Goal: Task Accomplishment & Management: Complete application form

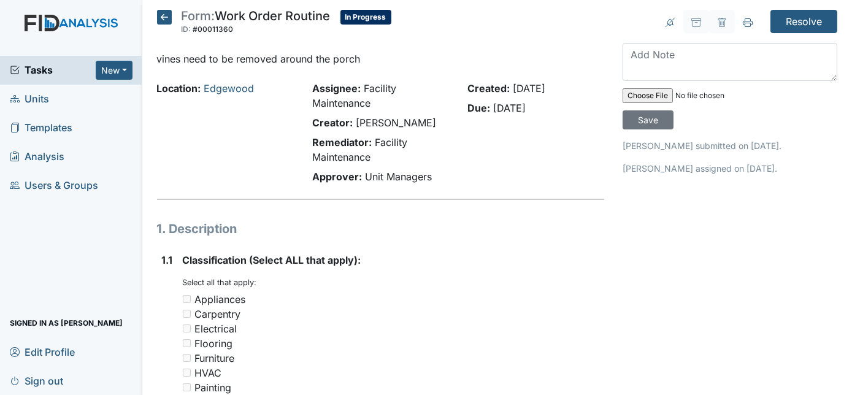
click at [459, 145] on div "Created: Aug 28, 2025 Due: Sep 12, 2025" at bounding box center [535, 135] width 155 height 108
click at [688, 54] on textarea at bounding box center [730, 62] width 215 height 38
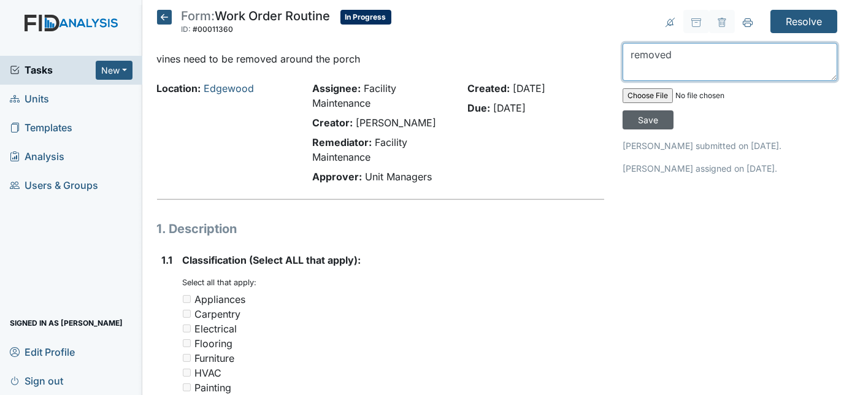
type textarea "removed"
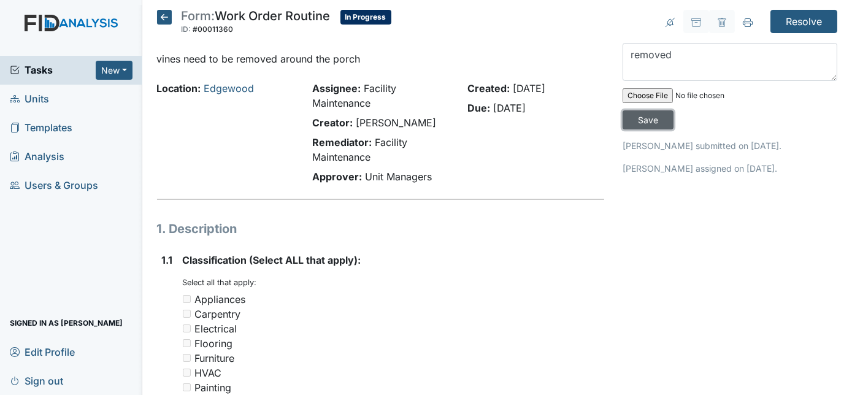
click at [674, 110] on input "Save" at bounding box center [648, 119] width 51 height 19
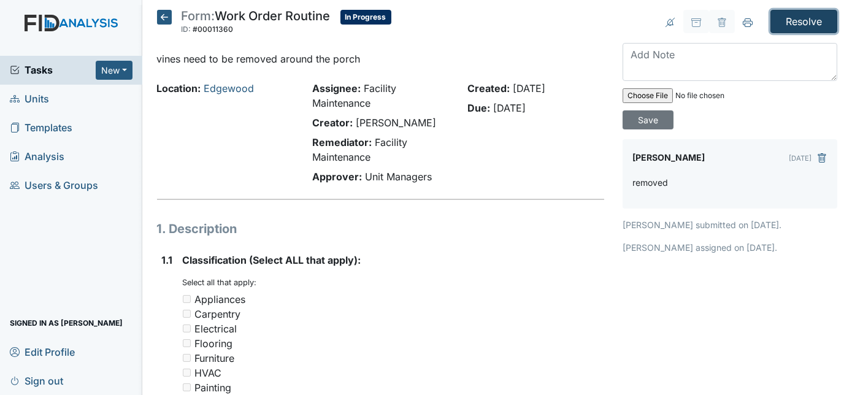
click at [784, 25] on input "Resolve" at bounding box center [804, 21] width 67 height 23
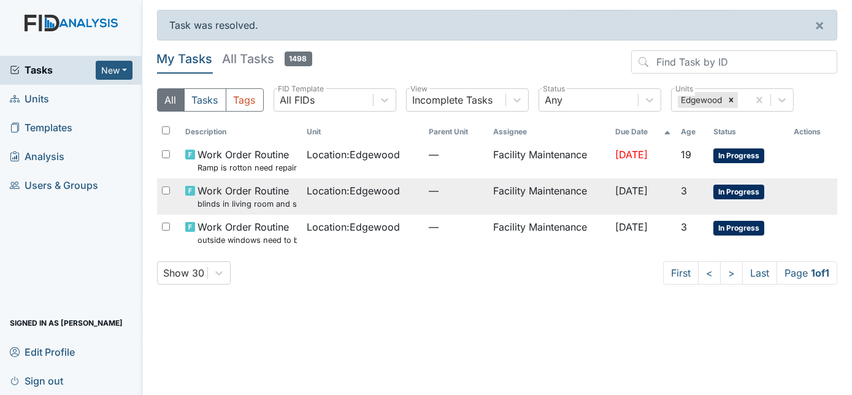
click at [565, 195] on td "Facility Maintenance" at bounding box center [548, 197] width 121 height 36
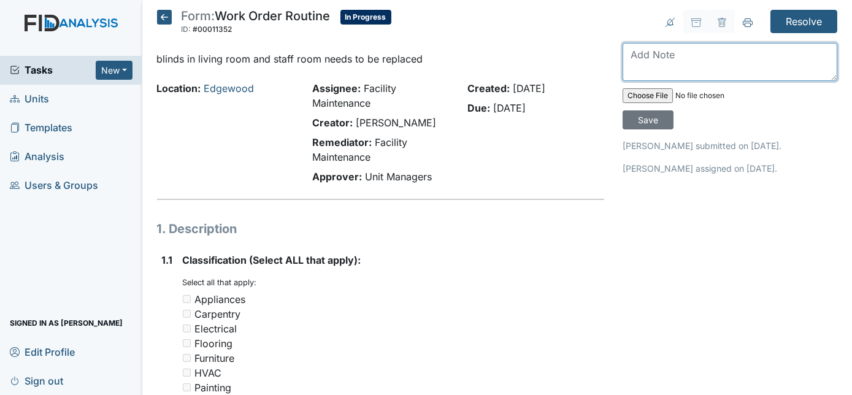
click at [671, 54] on textarea at bounding box center [730, 62] width 215 height 38
type textarea "replaced"
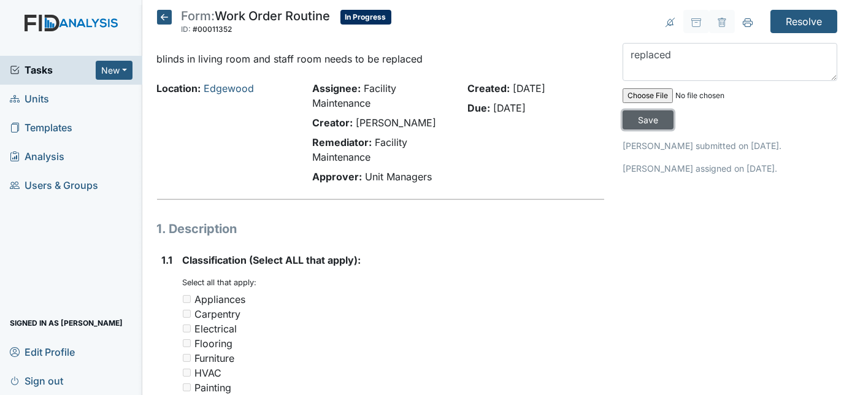
click at [674, 110] on input "Save" at bounding box center [648, 119] width 51 height 19
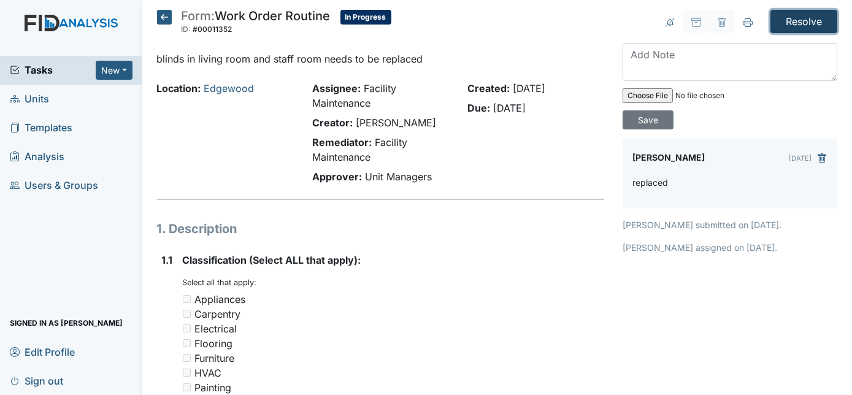
click at [784, 21] on input "Resolve" at bounding box center [804, 21] width 67 height 23
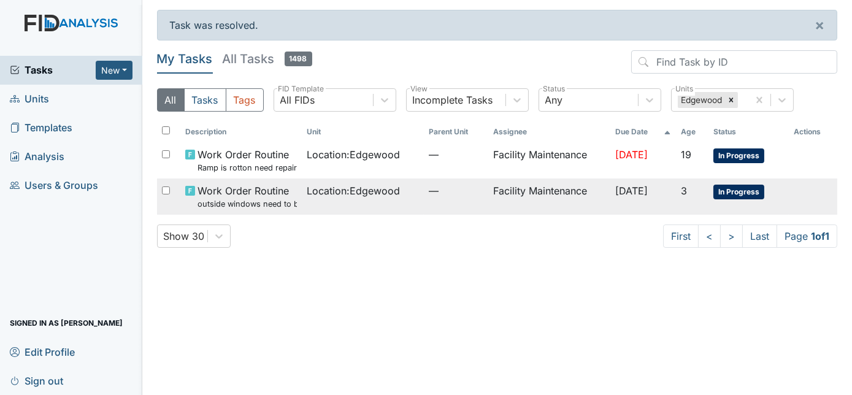
click at [398, 199] on td "Location : Edgewood" at bounding box center [362, 197] width 121 height 36
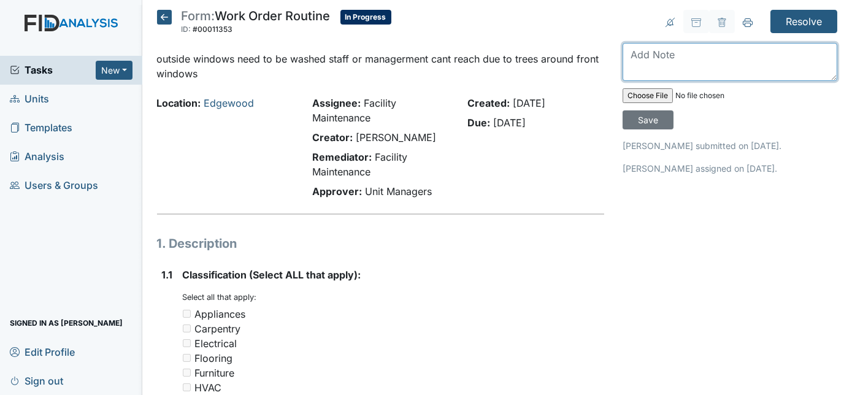
click at [660, 77] on textarea at bounding box center [730, 62] width 215 height 38
type textarea "windows cleaned"
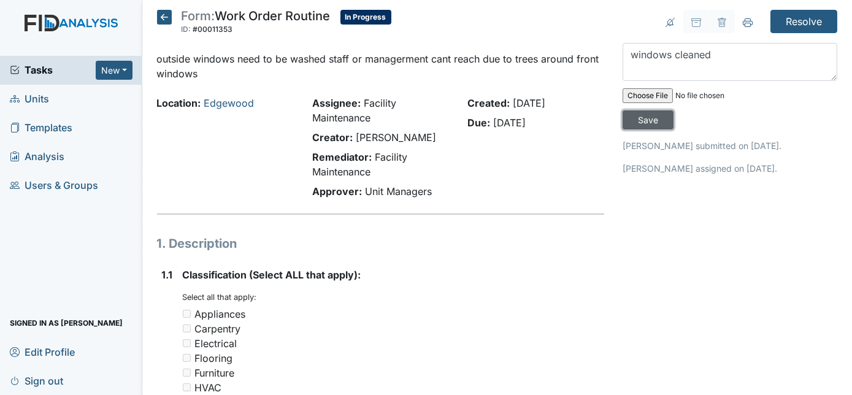
click at [674, 110] on input "Save" at bounding box center [648, 119] width 51 height 19
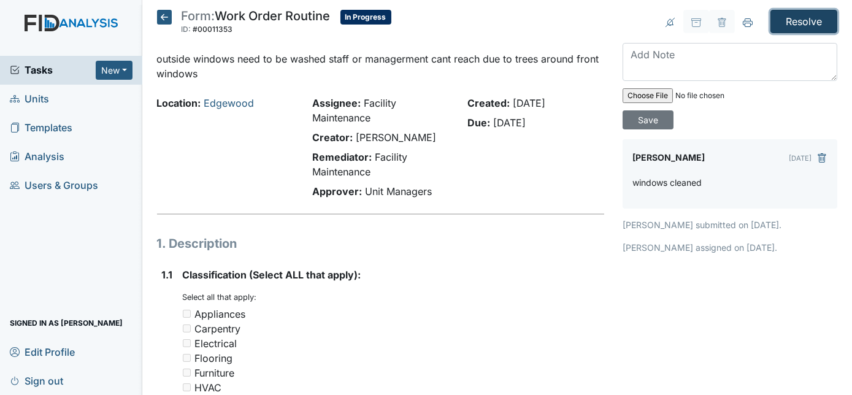
click at [796, 19] on input "Resolve" at bounding box center [804, 21] width 67 height 23
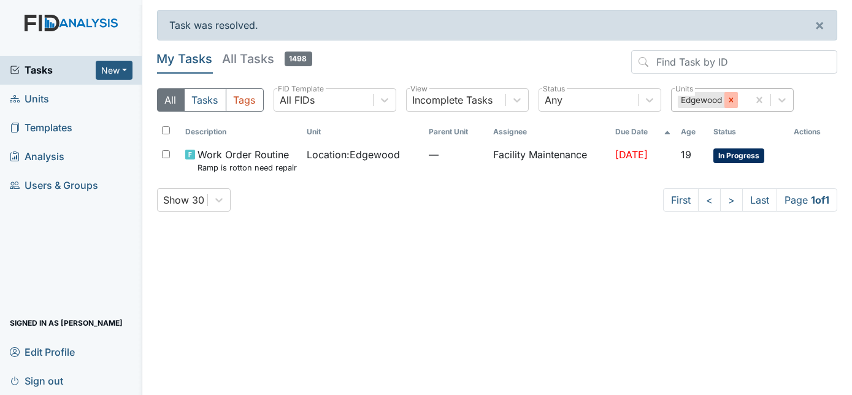
click at [731, 103] on icon at bounding box center [731, 100] width 9 height 9
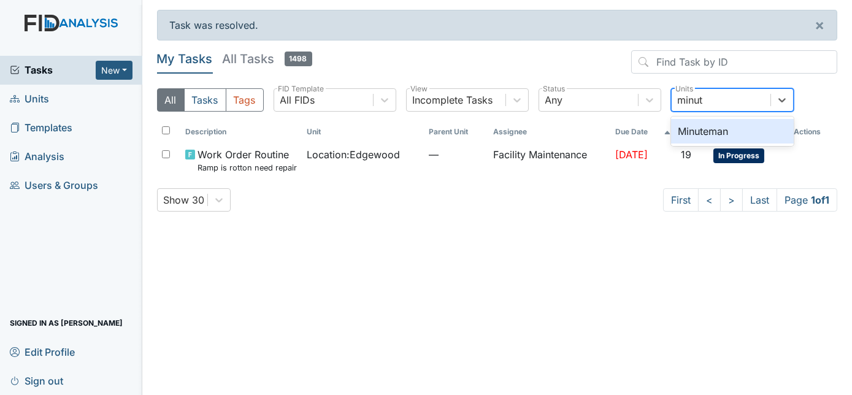
type input "minute"
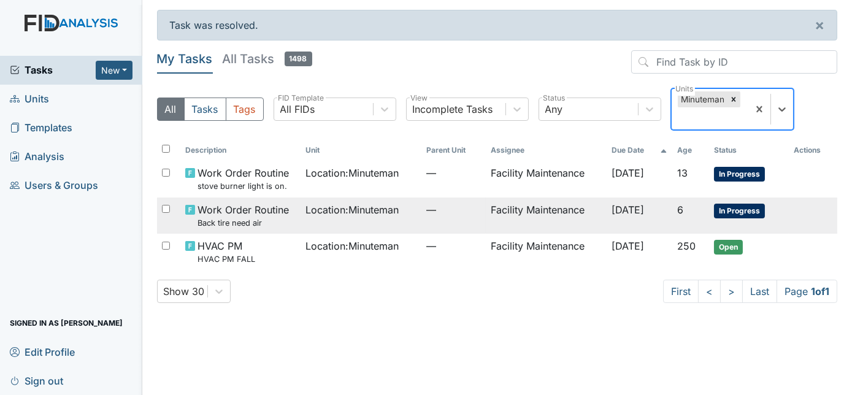
click at [486, 217] on td "Facility Maintenance" at bounding box center [546, 216] width 121 height 36
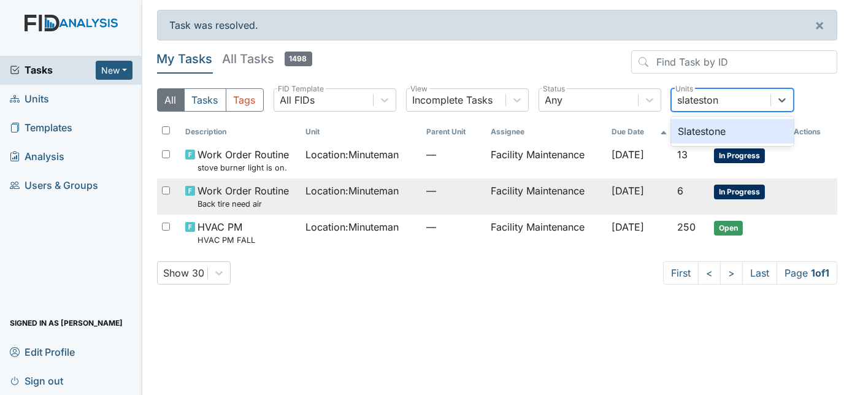
type input "slatestone"
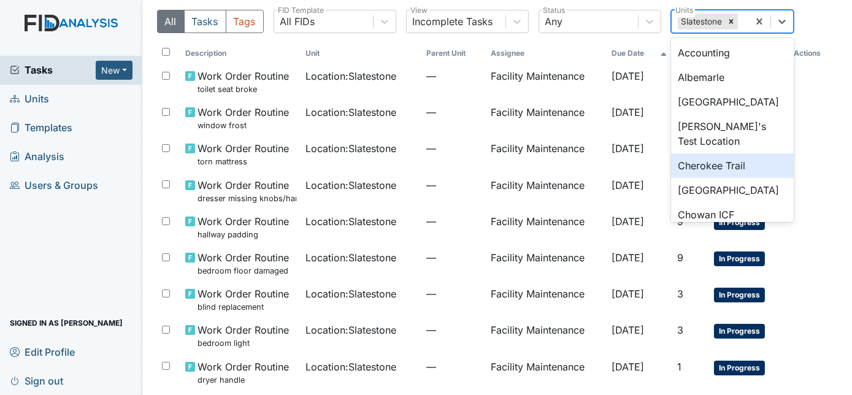
scroll to position [74, 0]
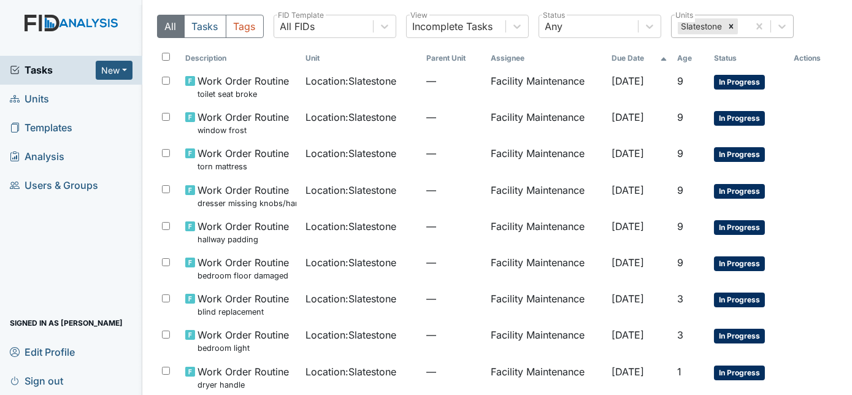
click at [803, 40] on div "All Tasks Tags All FIDs FID Template Incomplete Tasks View Any Status Slateston…" at bounding box center [497, 31] width 681 height 33
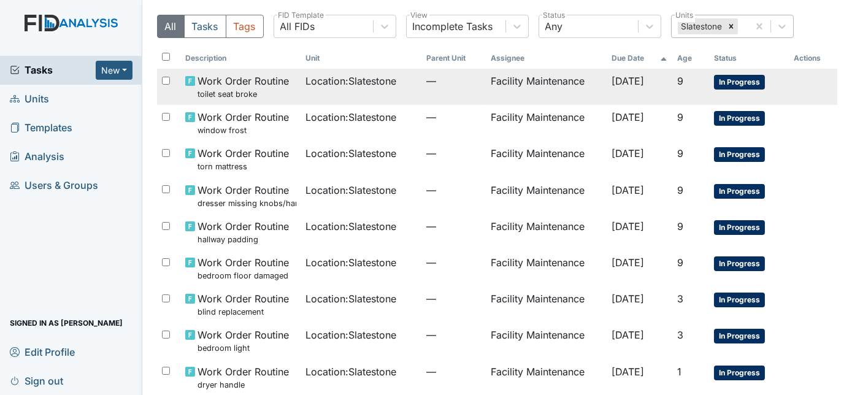
click at [442, 93] on td "—" at bounding box center [454, 87] width 64 height 36
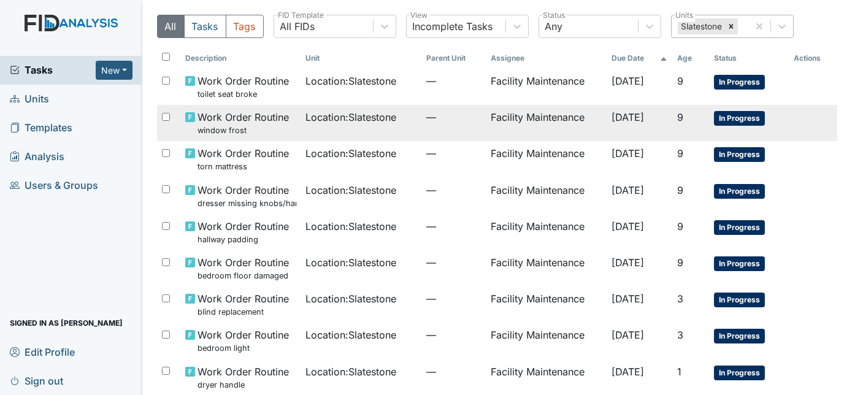
click at [317, 123] on span "Location : Slatestone" at bounding box center [351, 117] width 91 height 15
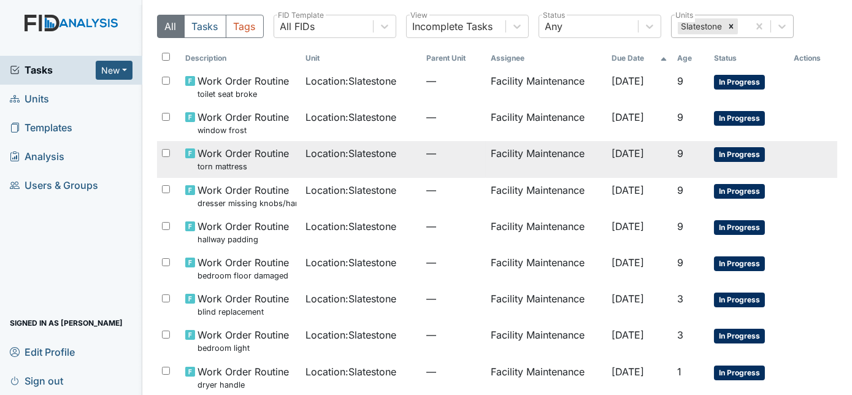
click at [422, 162] on td "—" at bounding box center [454, 159] width 64 height 36
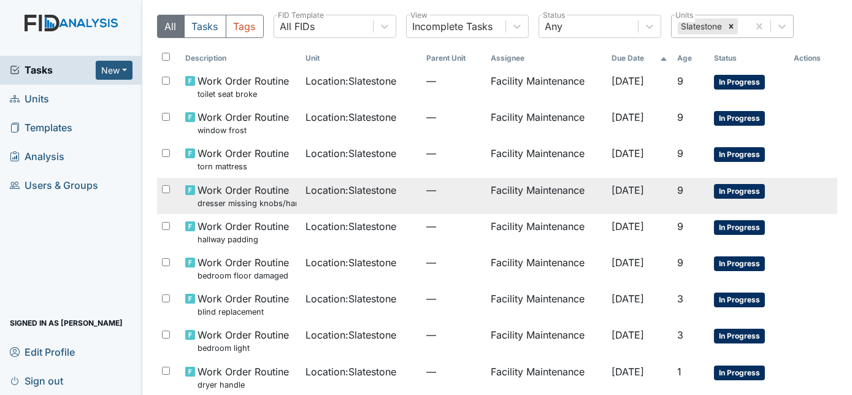
click at [389, 203] on td "Location : Slatestone" at bounding box center [361, 196] width 121 height 36
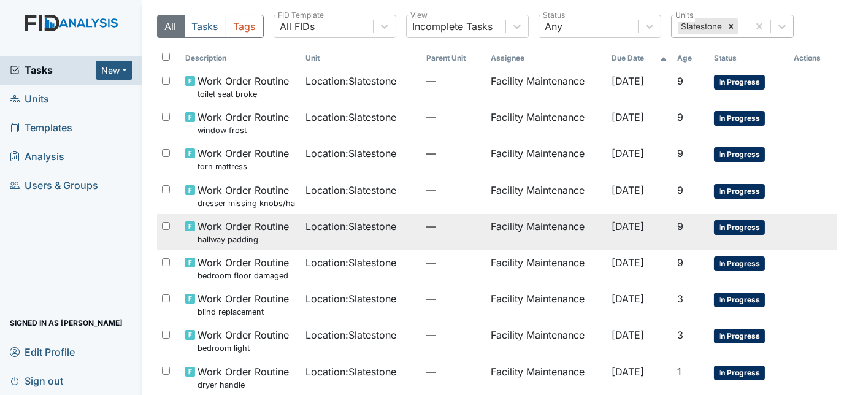
click at [353, 236] on td "Location : Slatestone" at bounding box center [361, 232] width 121 height 36
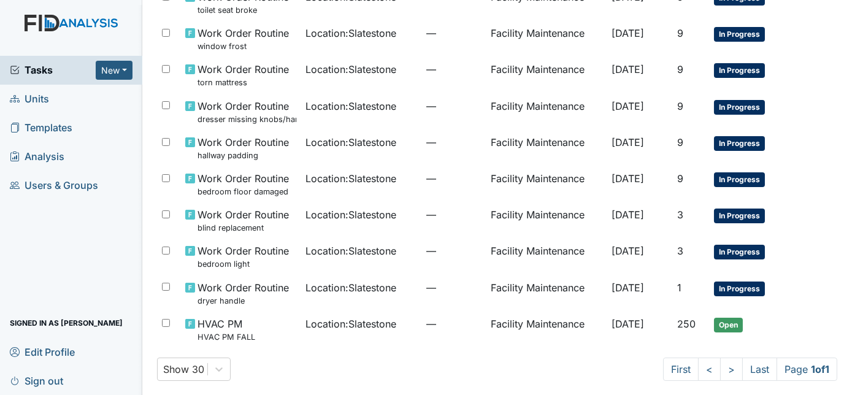
scroll to position [160, 0]
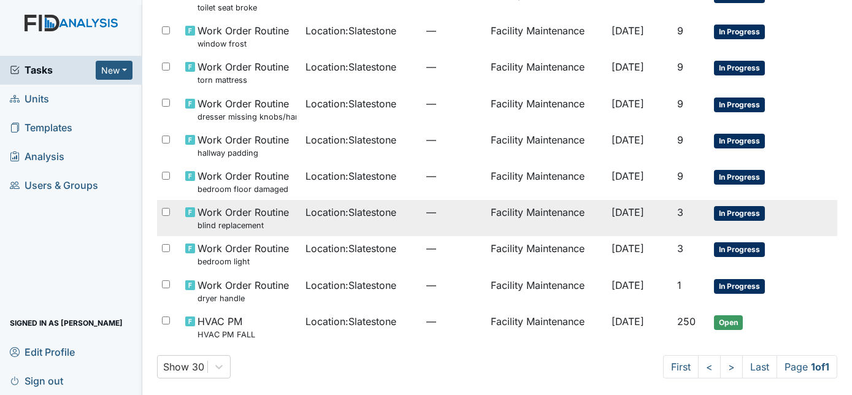
click at [301, 228] on td "Location : Slatestone" at bounding box center [361, 218] width 121 height 36
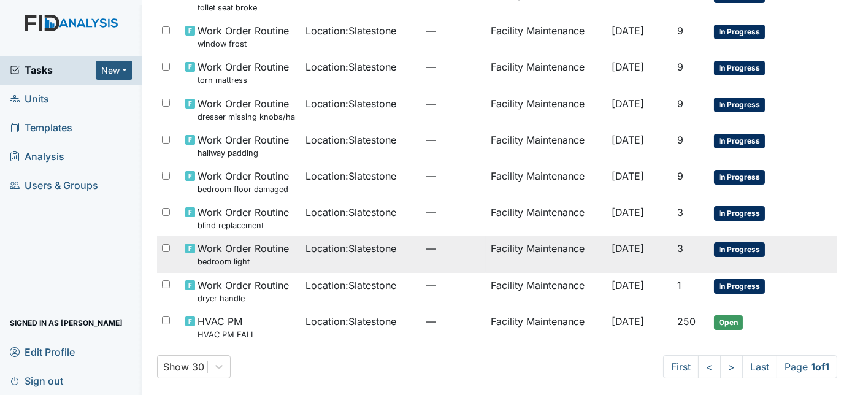
click at [379, 267] on td "Location : Slatestone" at bounding box center [361, 254] width 121 height 36
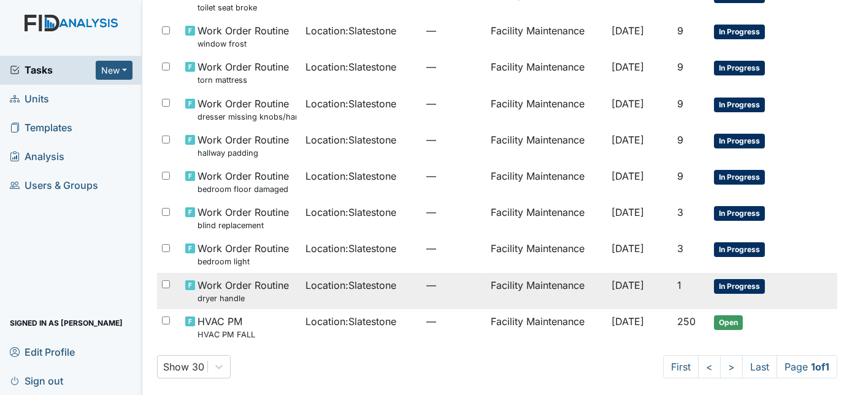
click at [330, 301] on td "Location : Slatestone" at bounding box center [361, 291] width 121 height 36
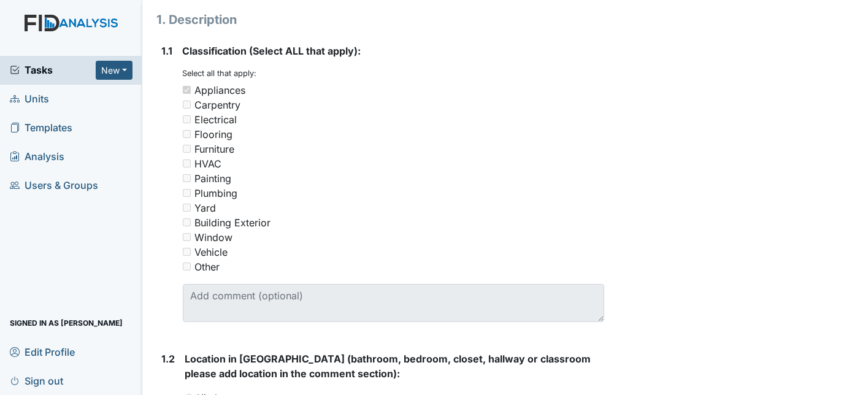
scroll to position [29, 0]
